Goal: Information Seeking & Learning: Learn about a topic

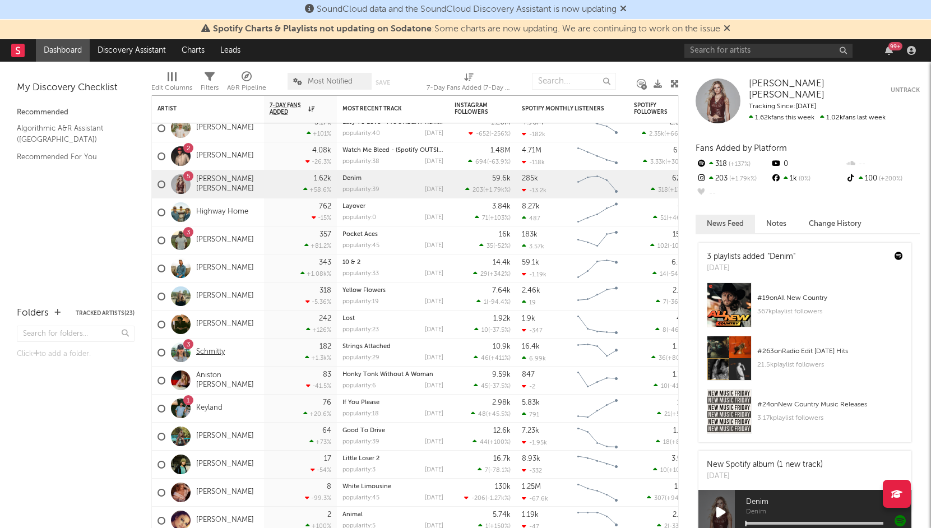
click at [208, 352] on link "Schmitty" at bounding box center [210, 352] width 29 height 10
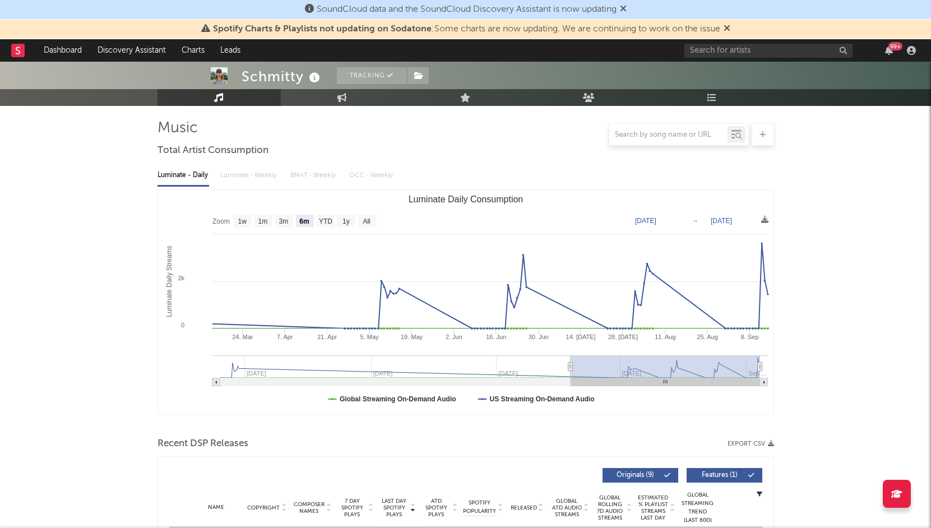
scroll to position [69, 0]
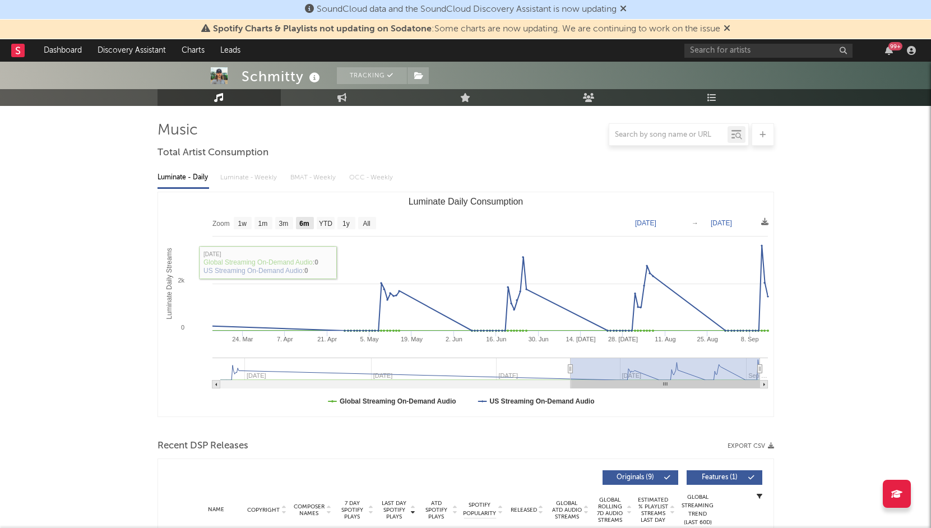
click at [300, 223] on text "6m" at bounding box center [304, 224] width 10 height 8
click at [351, 223] on rect "Luminate Daily Consumption" at bounding box center [346, 223] width 18 height 12
select select "1y"
type input "2024-09-14"
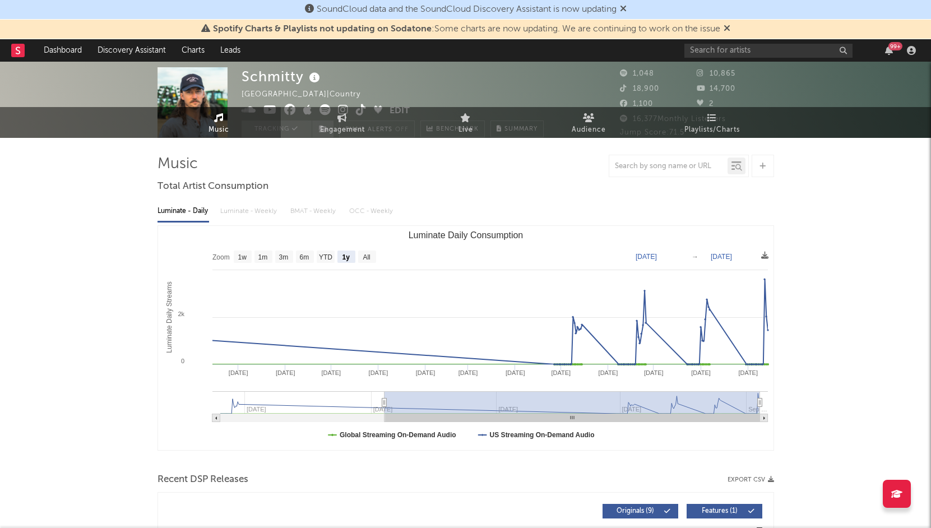
scroll to position [0, 0]
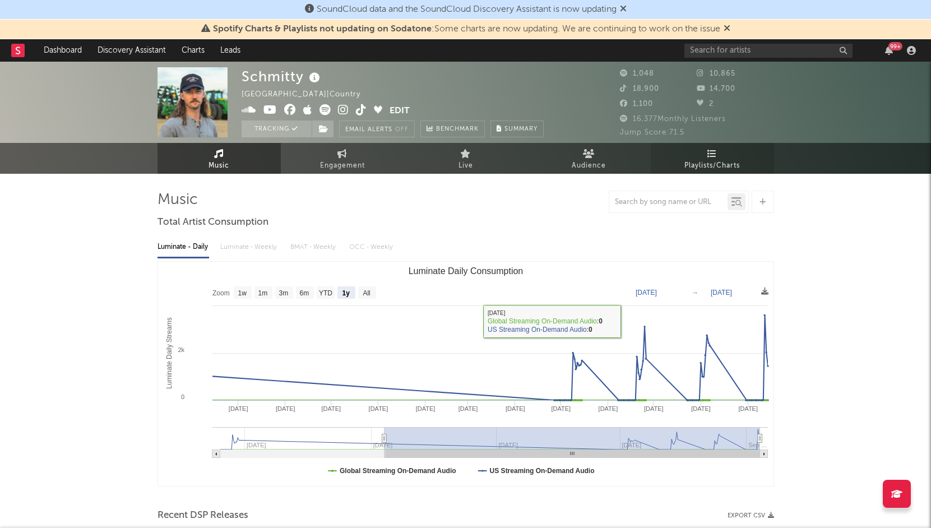
click at [729, 145] on link "Playlists/Charts" at bounding box center [711, 158] width 123 height 31
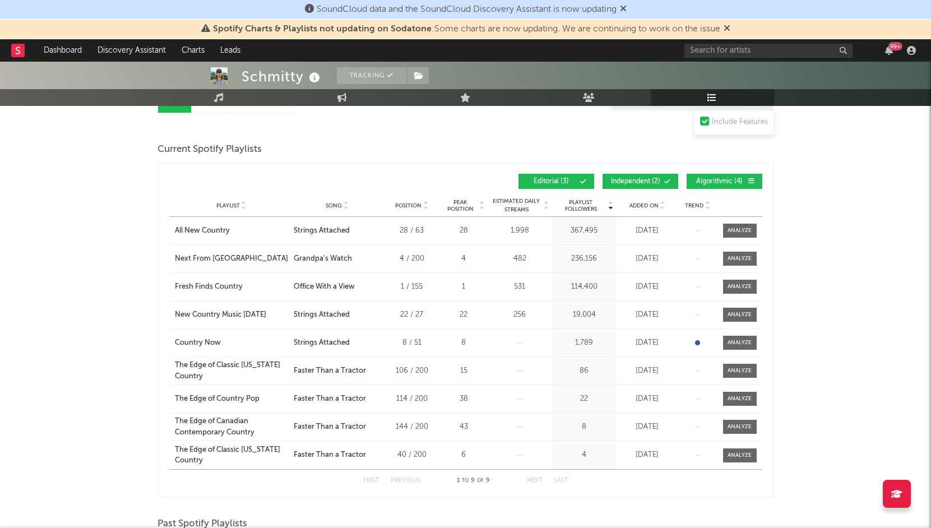
scroll to position [132, 0]
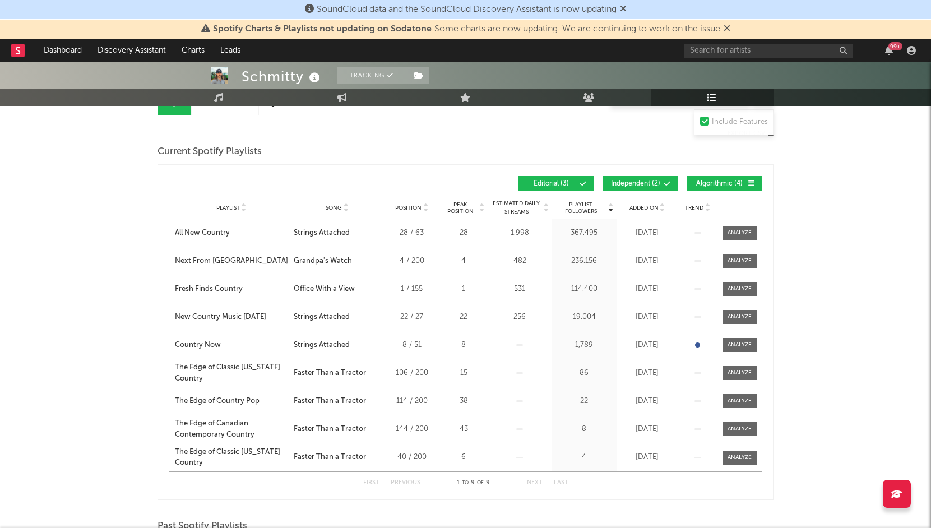
click at [635, 181] on span "Independent ( 2 )" at bounding box center [636, 183] width 52 height 7
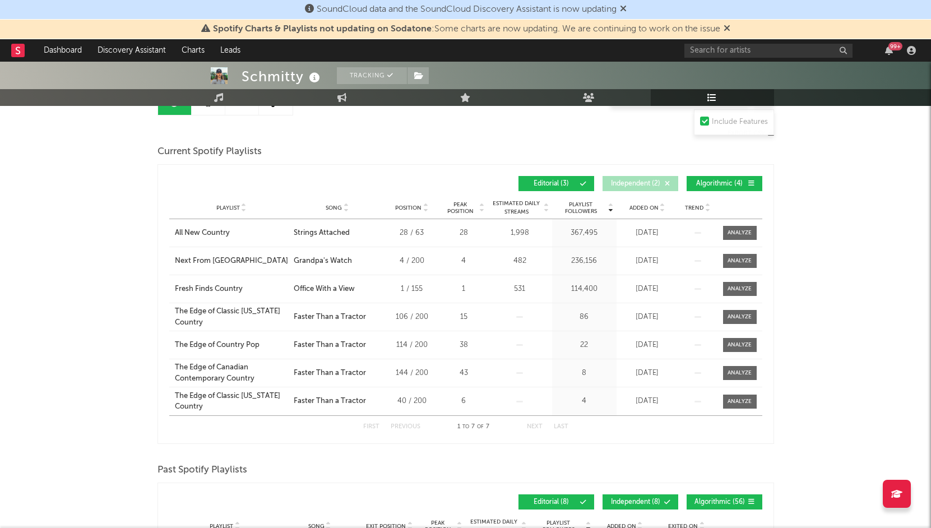
click at [711, 186] on span "Algorithmic ( 4 )" at bounding box center [720, 183] width 52 height 7
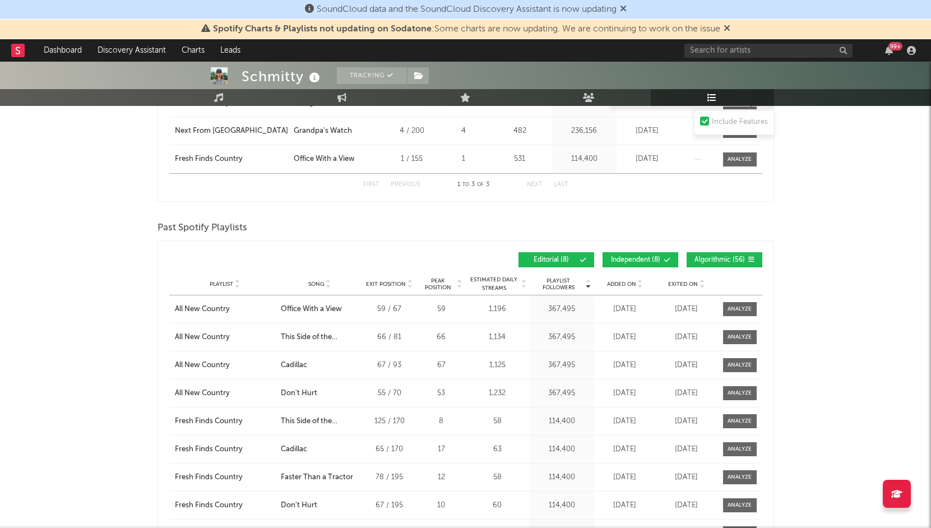
scroll to position [273, 0]
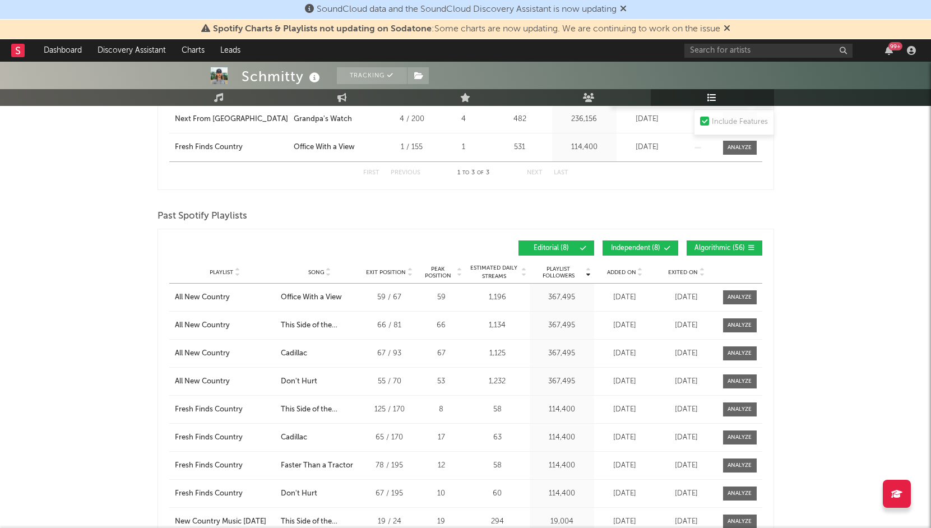
click at [642, 244] on button "Independent ( 8 )" at bounding box center [640, 247] width 76 height 15
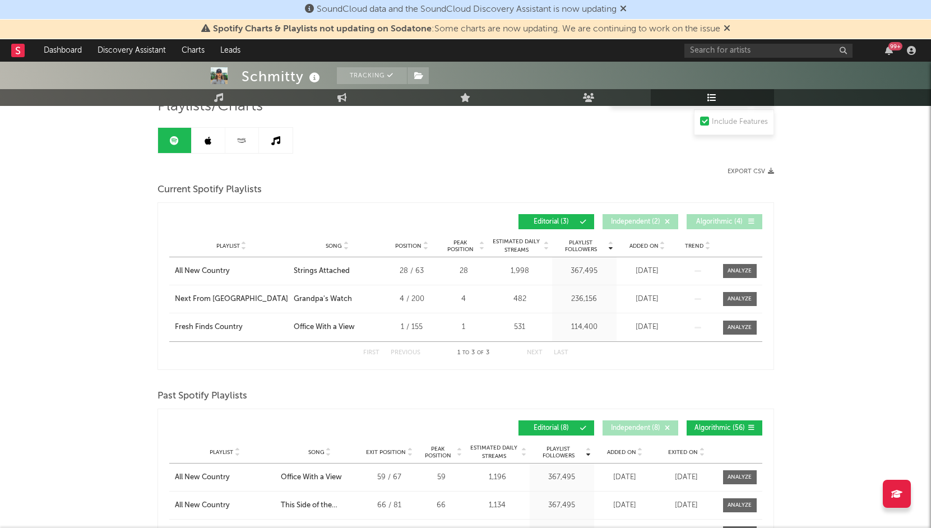
click at [192, 137] on link at bounding box center [209, 140] width 34 height 25
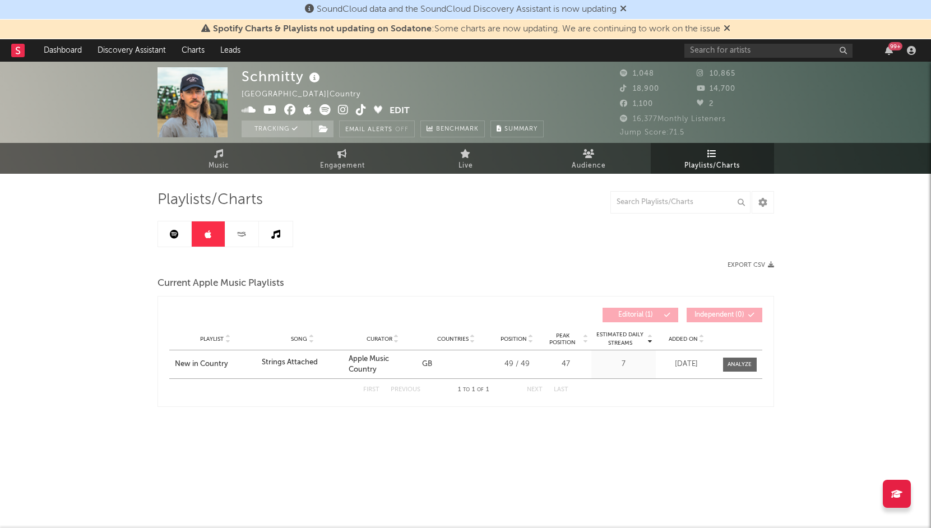
click at [246, 239] on link at bounding box center [242, 233] width 34 height 25
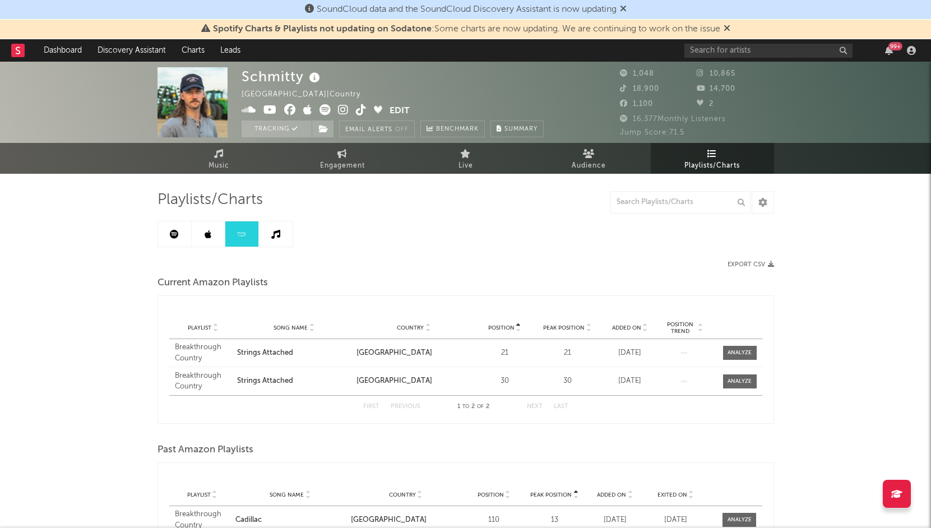
click at [266, 244] on link at bounding box center [276, 233] width 34 height 25
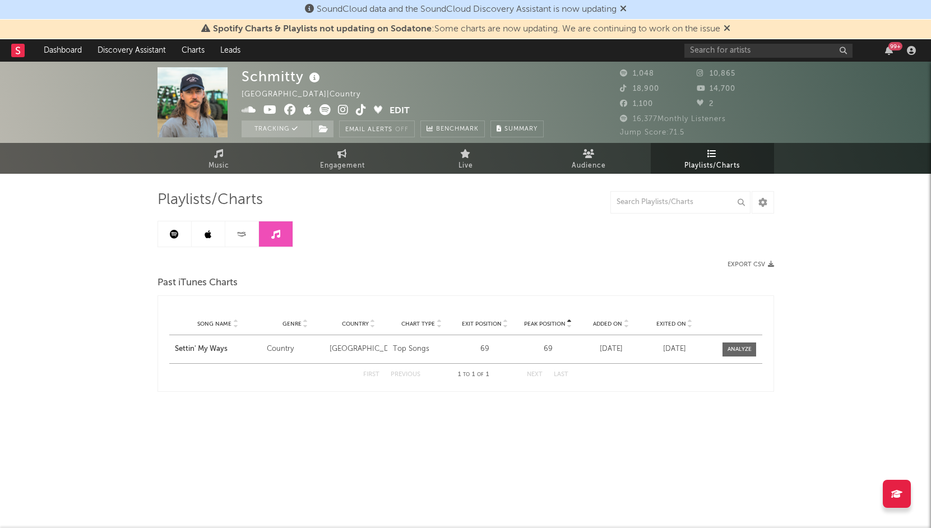
click at [185, 230] on link at bounding box center [175, 233] width 34 height 25
